Goal: Complete application form

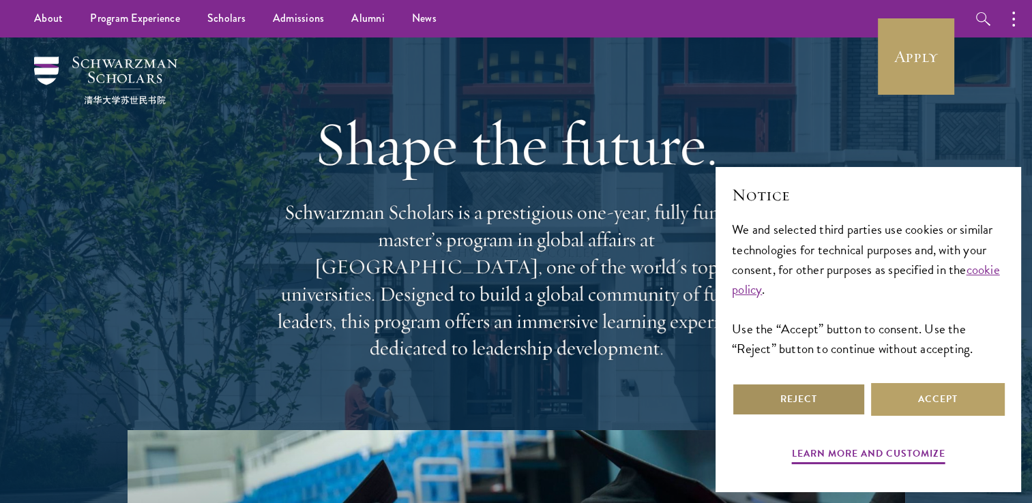
click at [828, 400] on button "Reject" at bounding box center [799, 399] width 134 height 33
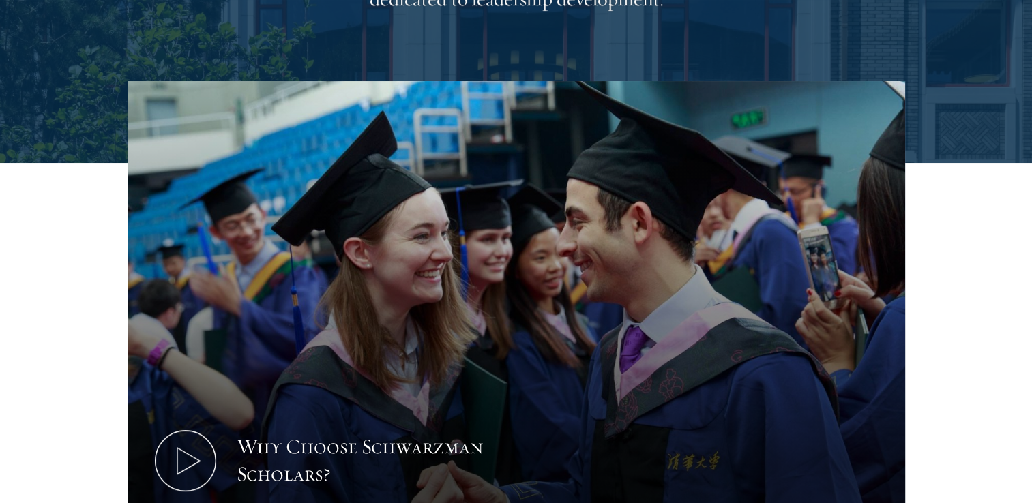
scroll to position [407, 0]
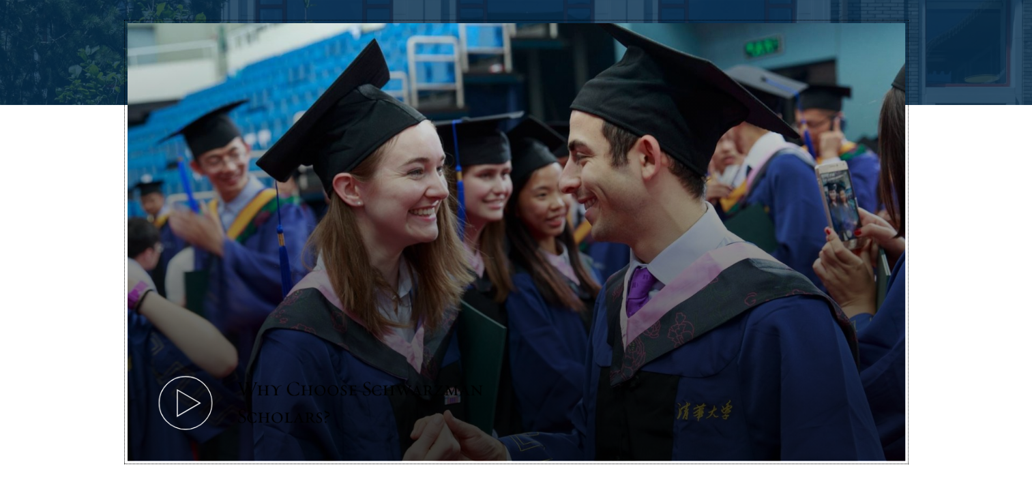
click at [183, 399] on icon at bounding box center [185, 402] width 61 height 61
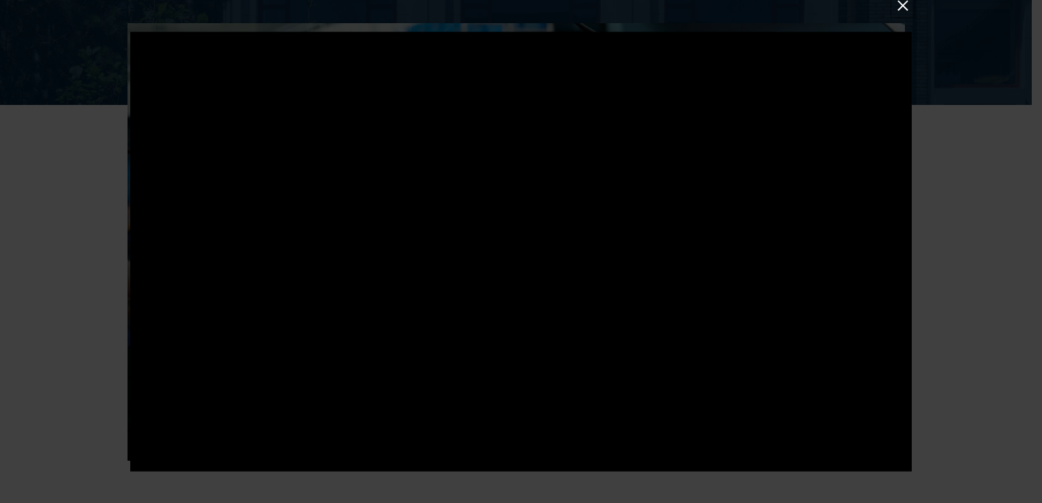
click at [903, 8] on button at bounding box center [903, 6] width 18 height 18
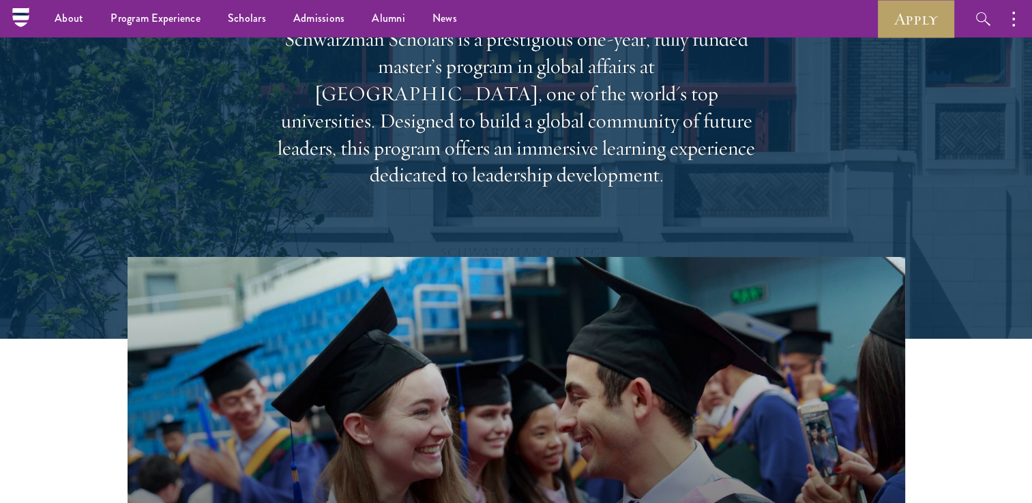
scroll to position [157, 0]
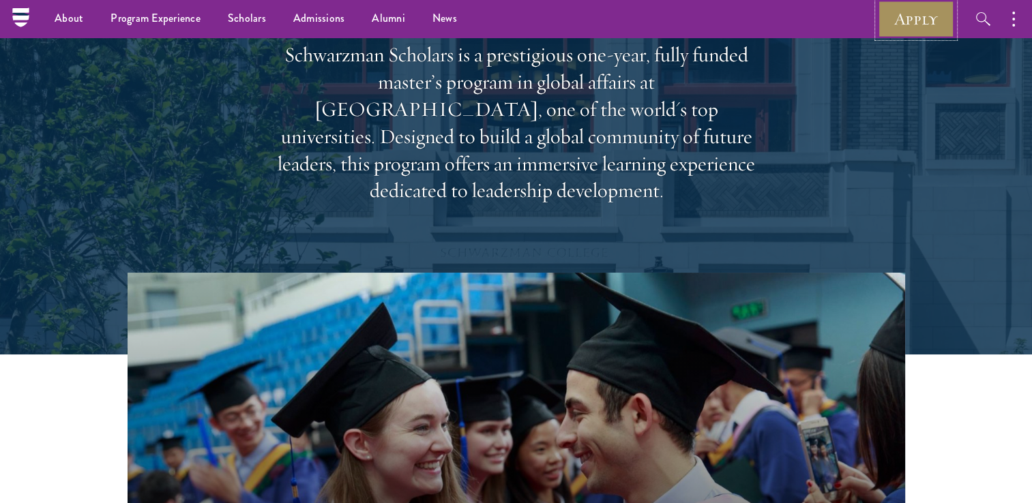
click at [924, 23] on link "Apply" at bounding box center [915, 18] width 76 height 37
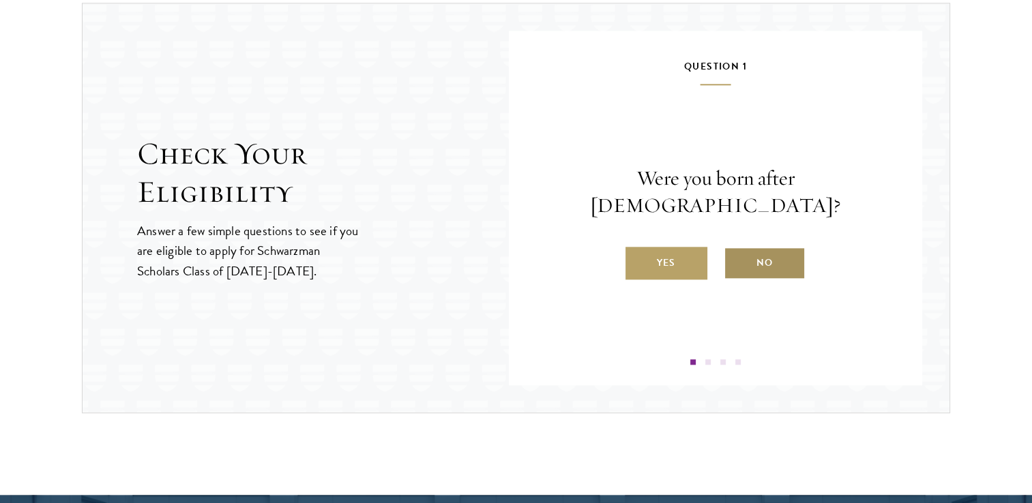
click at [752, 247] on label "No" at bounding box center [764, 263] width 82 height 33
click at [736, 248] on input "No" at bounding box center [729, 254] width 12 height 12
